Goal: Entertainment & Leisure: Consume media (video, audio)

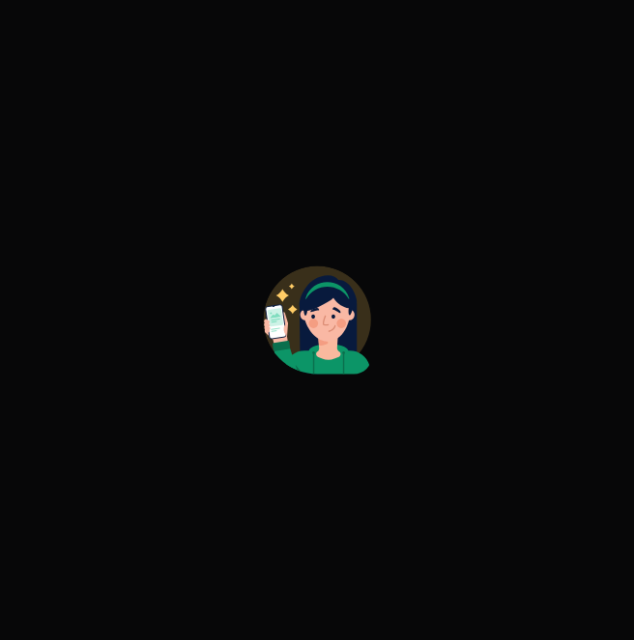
click at [340, 364] on icon at bounding box center [327, 369] width 88 height 50
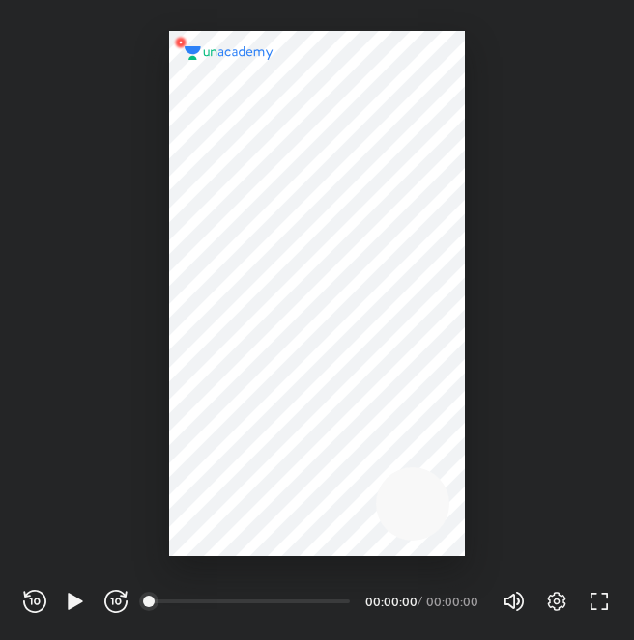
scroll to position [640, 634]
click at [315, 314] on div at bounding box center [317, 293] width 296 height 525
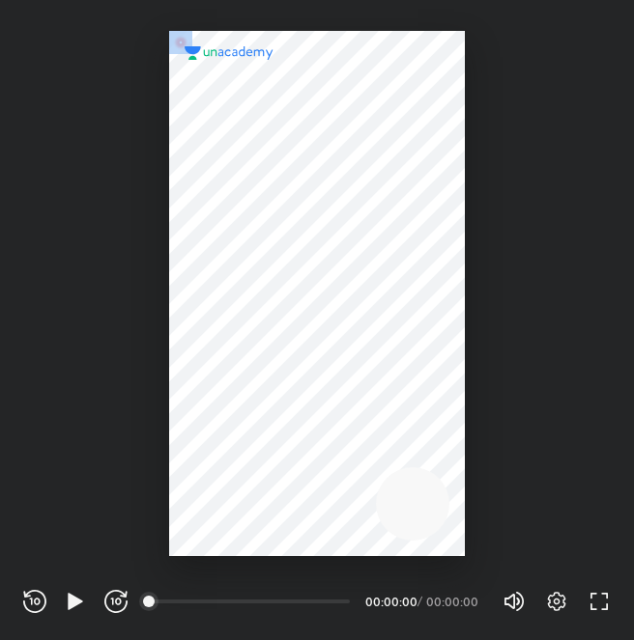
click at [315, 310] on div at bounding box center [317, 293] width 296 height 525
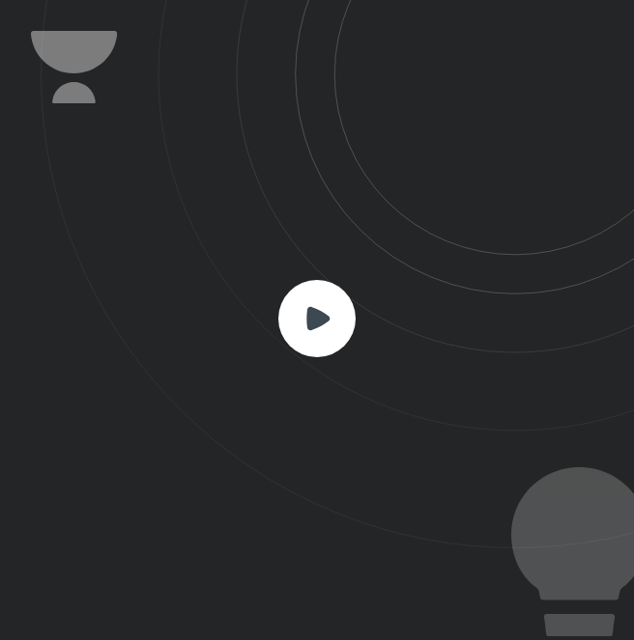
click at [336, 325] on rect at bounding box center [316, 318] width 77 height 77
